Goal: Information Seeking & Learning: Check status

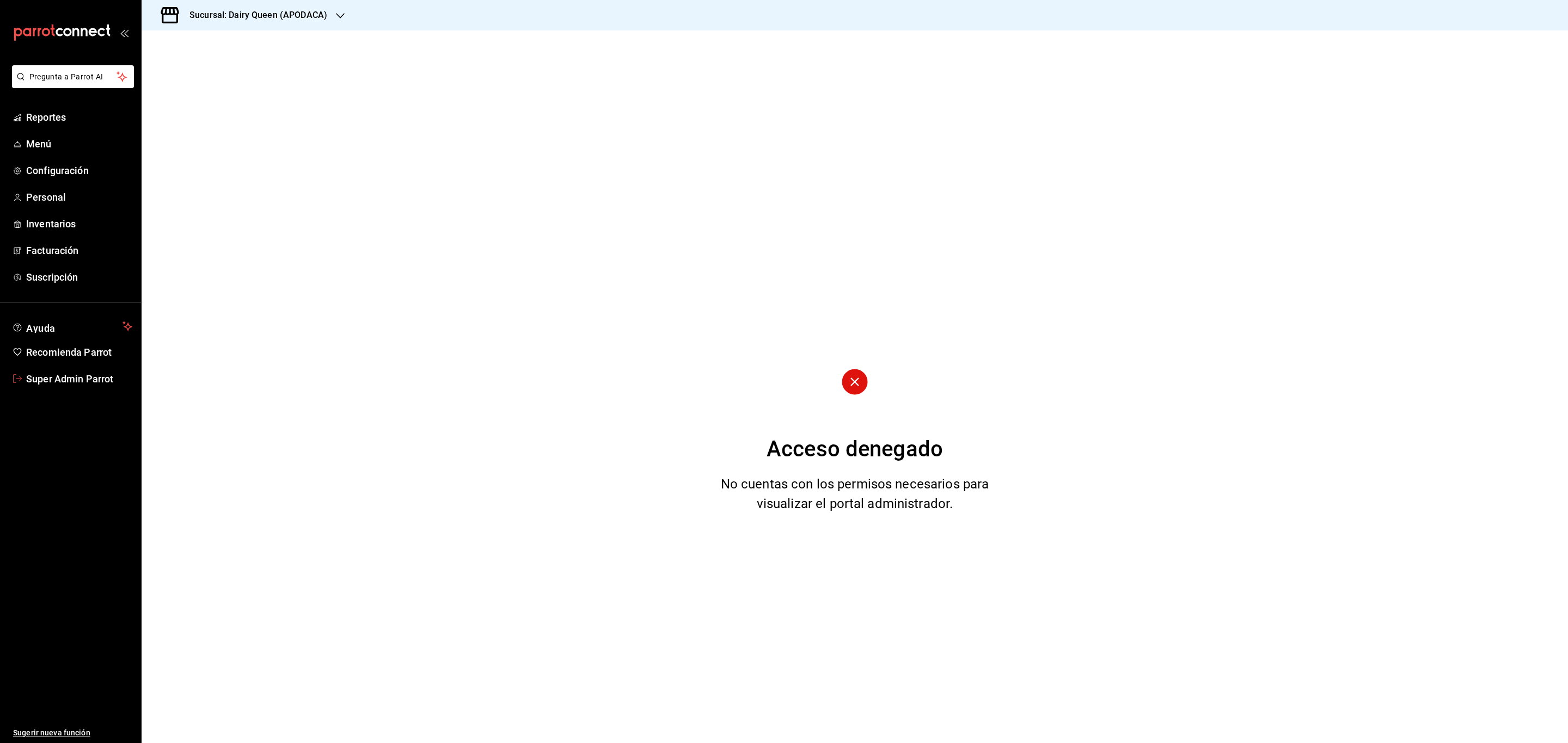
click at [113, 380] on span "Super Admin Parrot" at bounding box center [79, 379] width 106 height 14
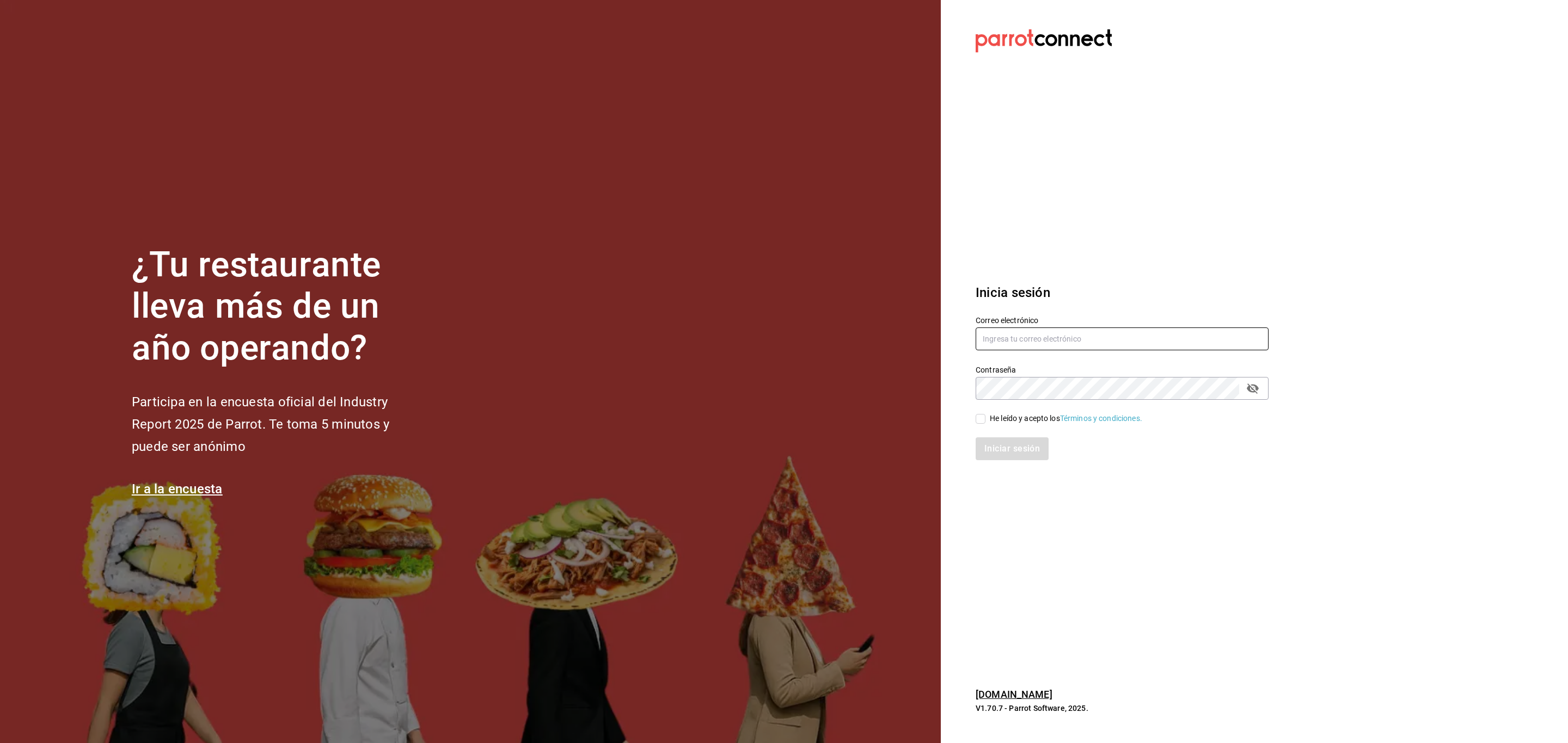
type input "multiuser@dairy.com"
click at [979, 418] on input "He leído y acepto los Términos y condiciones." at bounding box center [980, 419] width 10 height 10
checkbox input "true"
click at [1008, 462] on div "Inicia sesión Correo electrónico multiuser@dairy.com Contraseña Contraseña He l…" at bounding box center [1122, 372] width 293 height 204
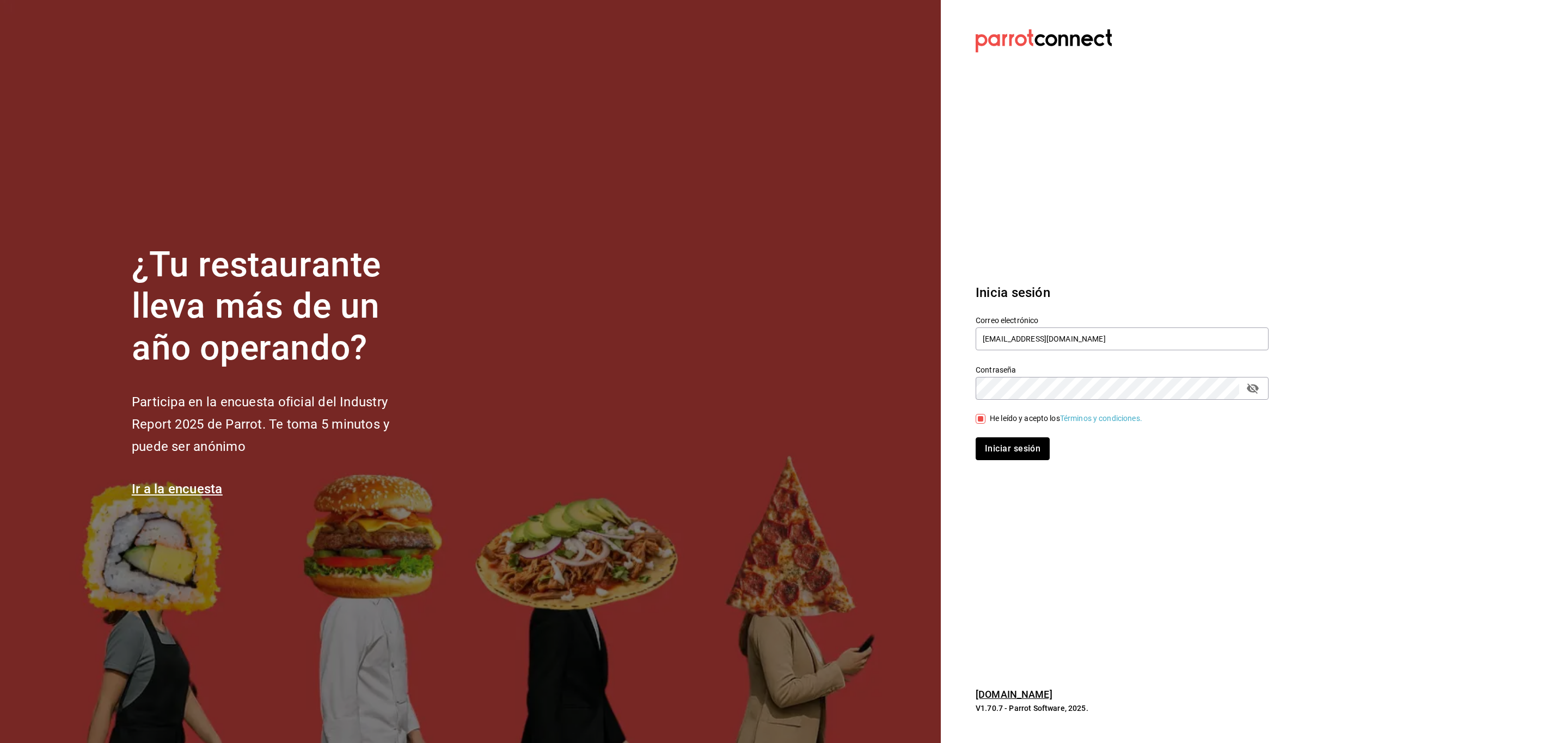
click at [1013, 450] on button "Iniciar sesión" at bounding box center [1013, 449] width 74 height 23
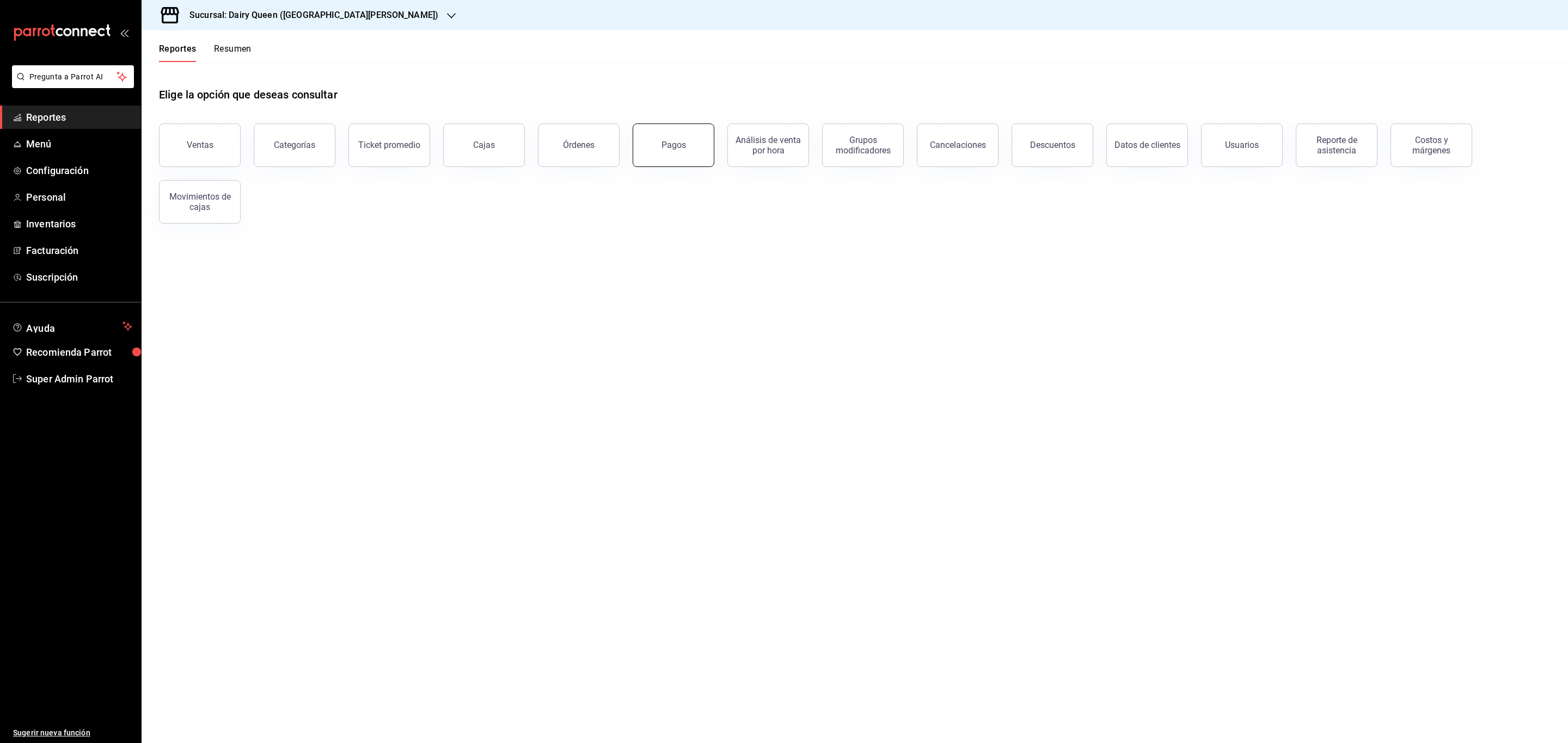
click at [661, 152] on button "Pagos" at bounding box center [673, 145] width 81 height 43
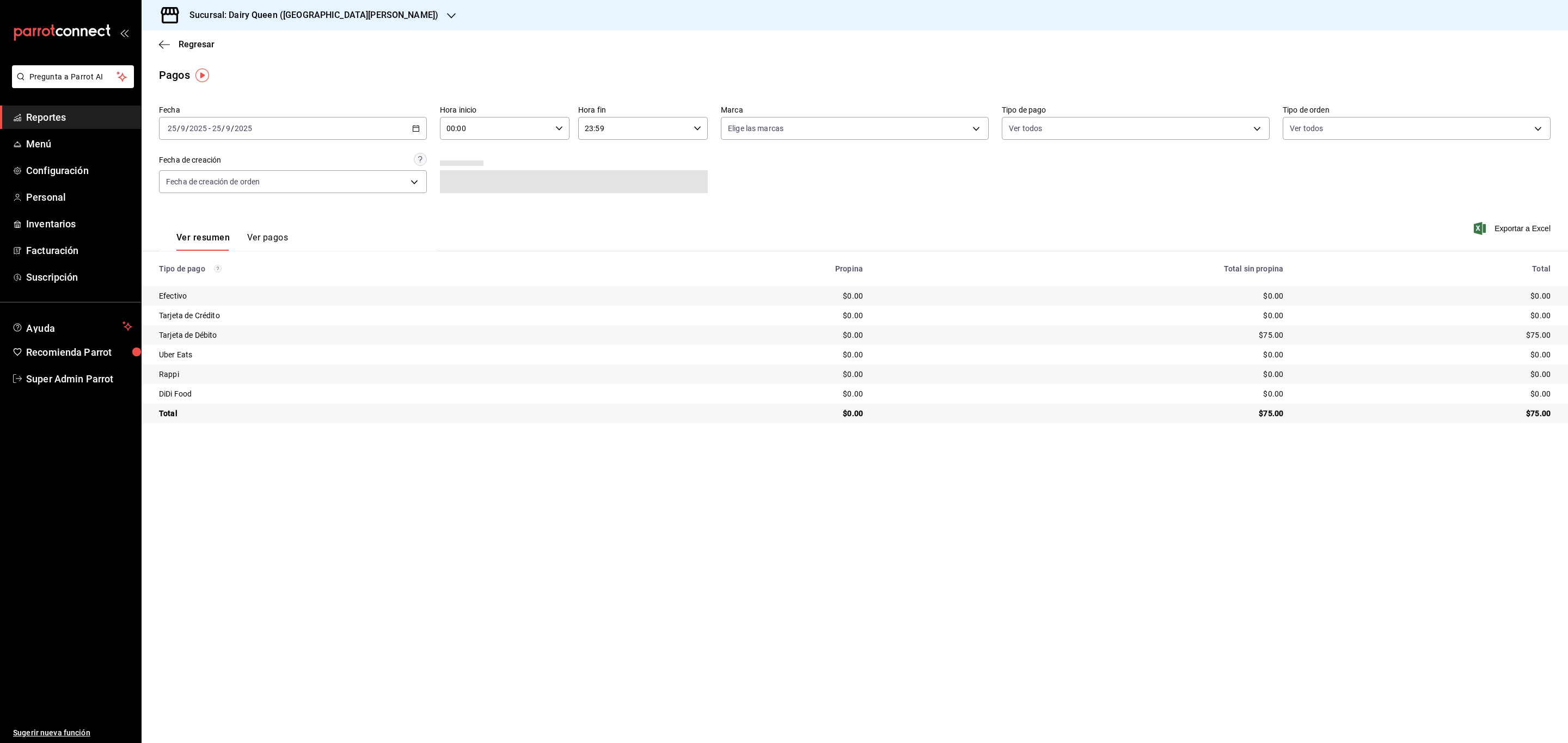
click at [358, 7] on div "Sucursal: Dairy Queen ([GEOGRAPHIC_DATA][PERSON_NAME])" at bounding box center [305, 15] width 310 height 30
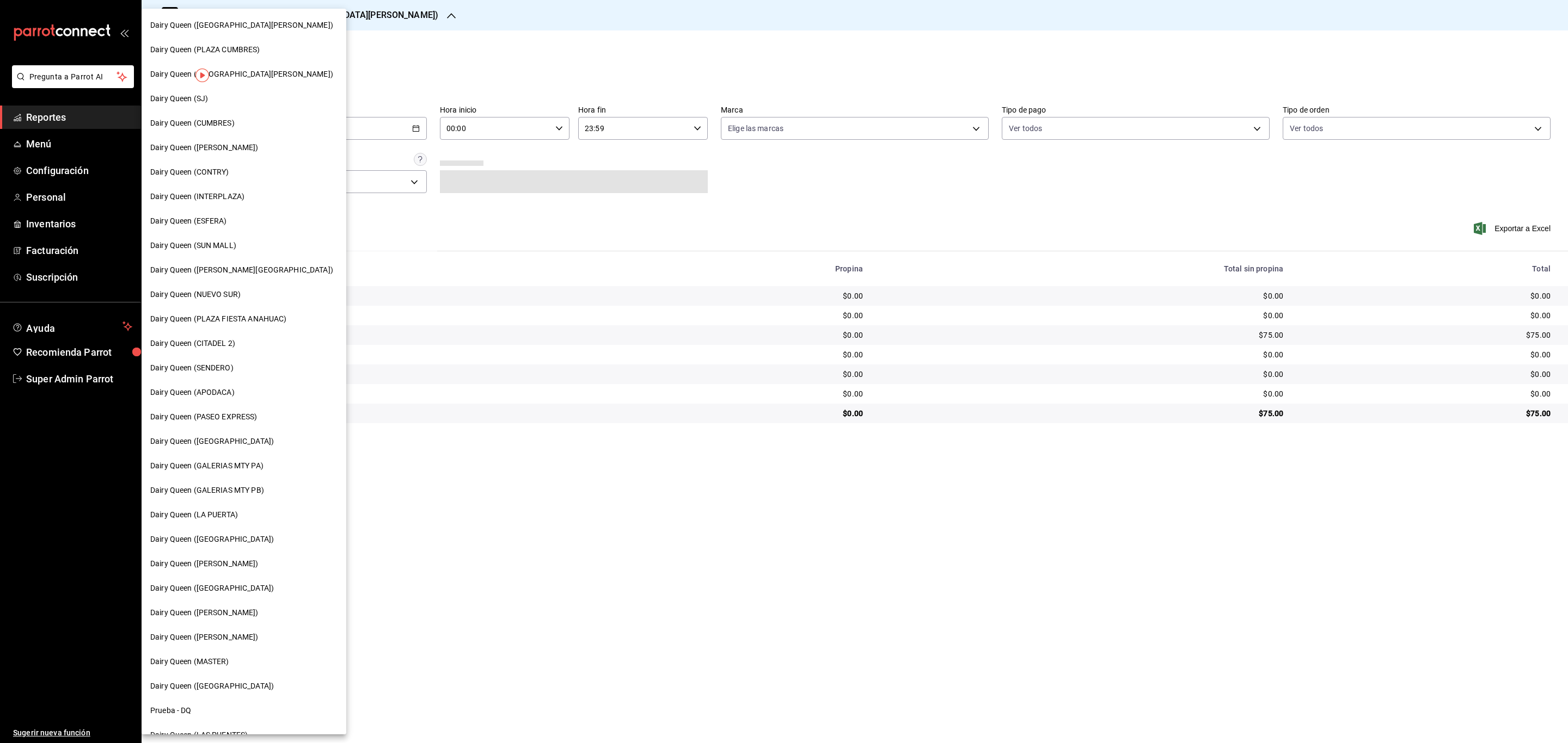
click at [364, 12] on div at bounding box center [784, 372] width 1568 height 743
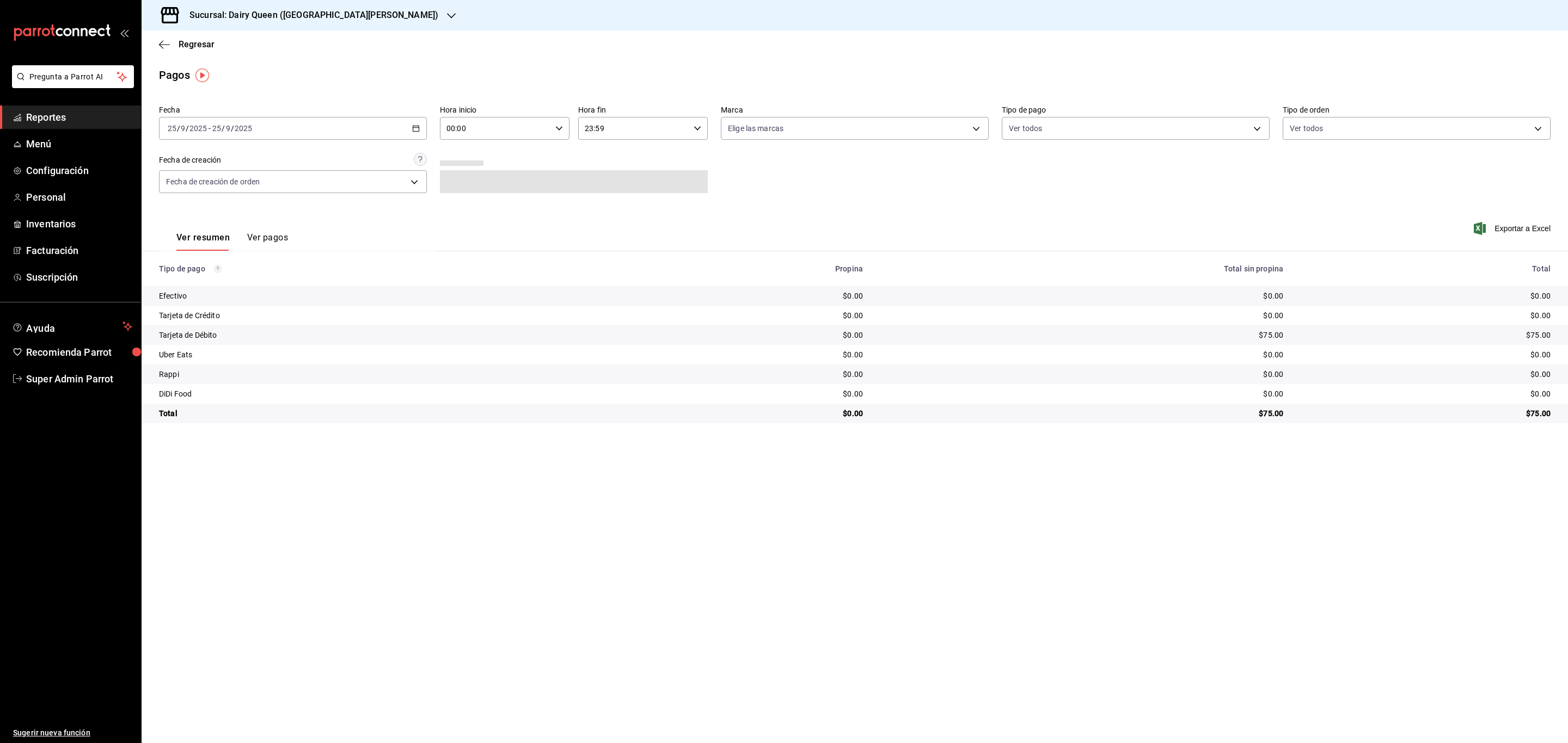
click at [319, 18] on h3 "Sucursal: Dairy Queen ([GEOGRAPHIC_DATA][PERSON_NAME])" at bounding box center [309, 15] width 257 height 13
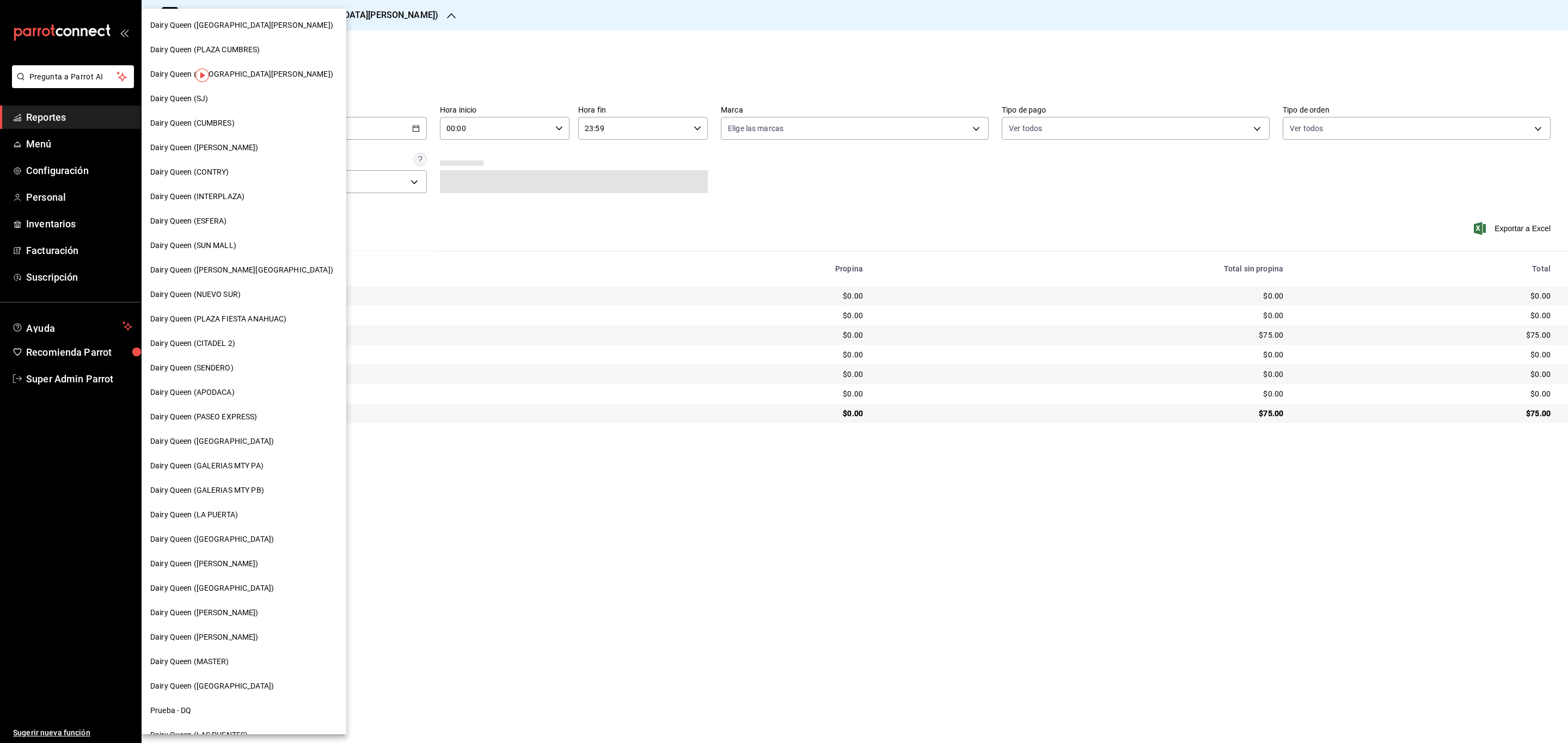
click at [244, 170] on div "Dairy Queen (CONTRY)" at bounding box center [244, 172] width 187 height 11
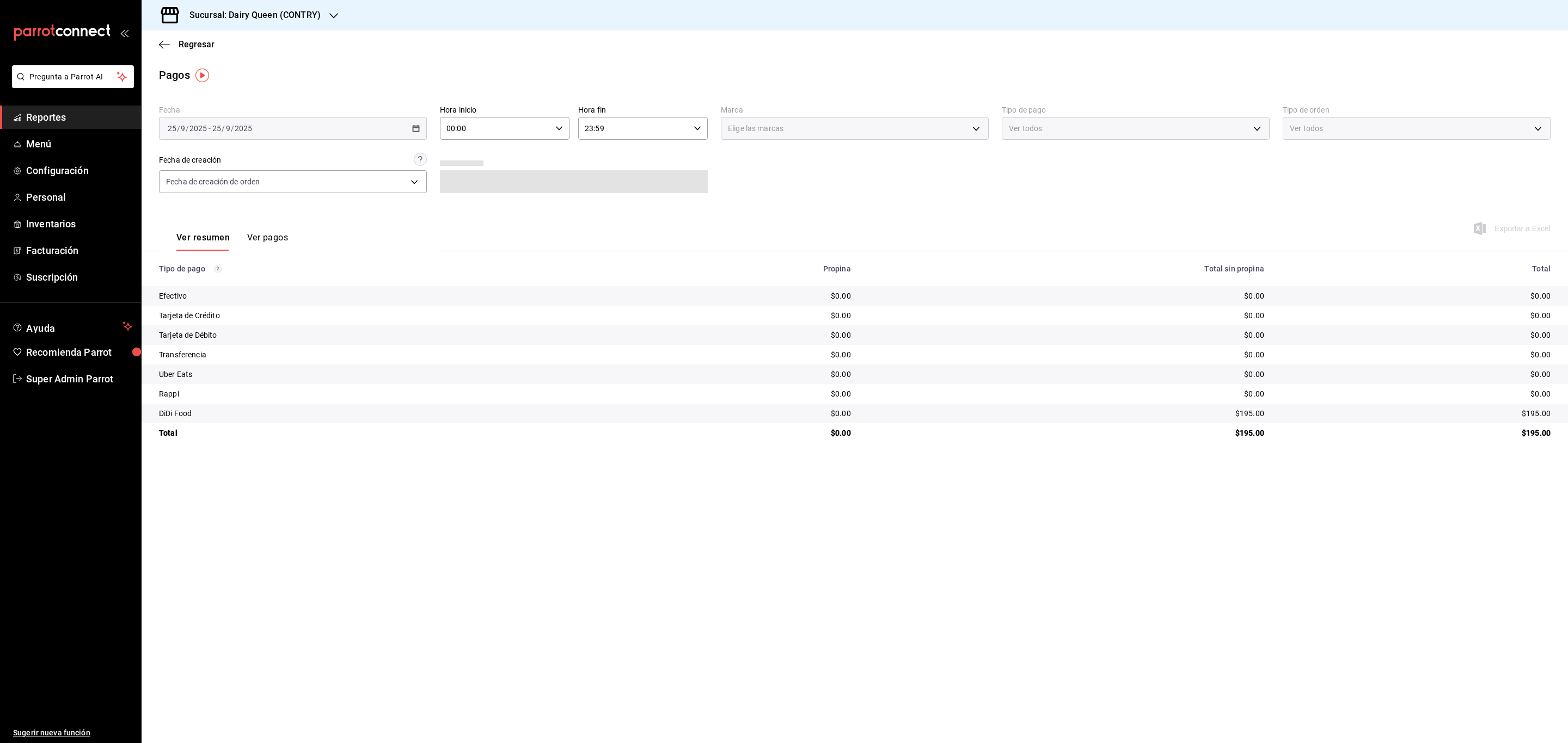
click at [804, 188] on div "Fecha [DATE] [DATE] - [DATE] [DATE] Hora inicio 00:00 Hora inicio Hora fin 23:5…" at bounding box center [854, 153] width 1391 height 106
click at [598, 438] on div "Total" at bounding box center [383, 433] width 449 height 11
